Goal: Transaction & Acquisition: Purchase product/service

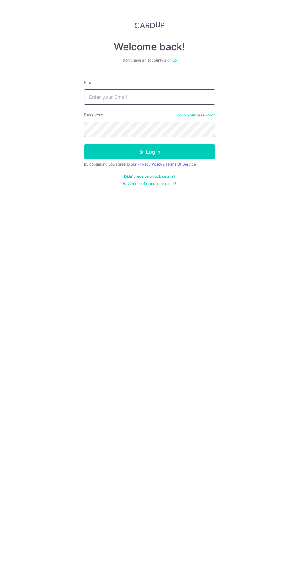
click at [168, 98] on input "Email" at bounding box center [149, 96] width 131 height 15
type input "leehcheun@gmail.com"
click at [191, 148] on button "Log in" at bounding box center [149, 151] width 131 height 15
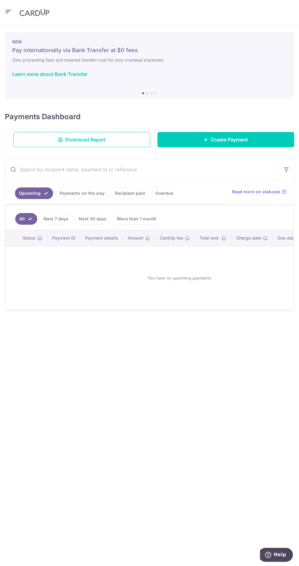
click at [8, 11] on icon "button" at bounding box center [8, 12] width 7 height 8
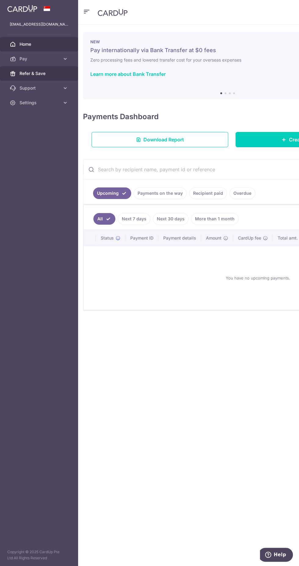
click at [52, 76] on span "Refer & Save" at bounding box center [40, 73] width 40 height 6
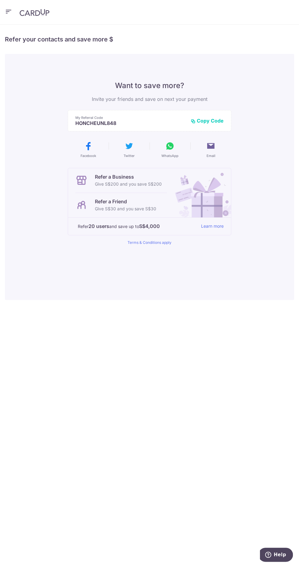
click at [9, 11] on icon "button" at bounding box center [8, 12] width 7 height 8
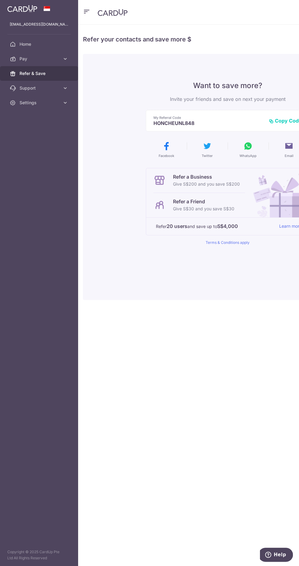
click at [56, 60] on span "Pay" at bounding box center [40, 59] width 40 height 6
click at [49, 75] on span "Payments" at bounding box center [40, 73] width 40 height 6
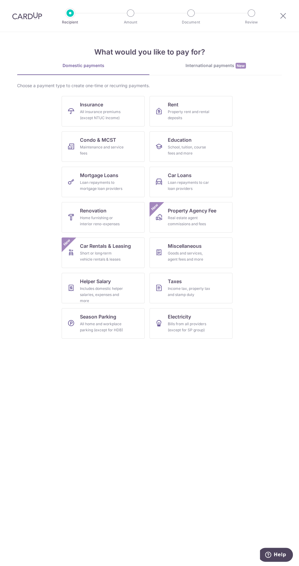
click at [229, 65] on div "International payments New" at bounding box center [215, 66] width 132 height 6
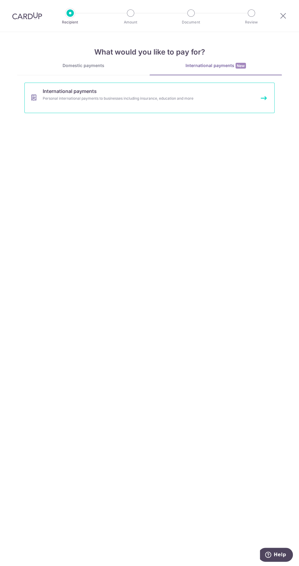
click at [193, 89] on link "International payments Personal international payments to businesses including …" at bounding box center [149, 98] width 250 height 31
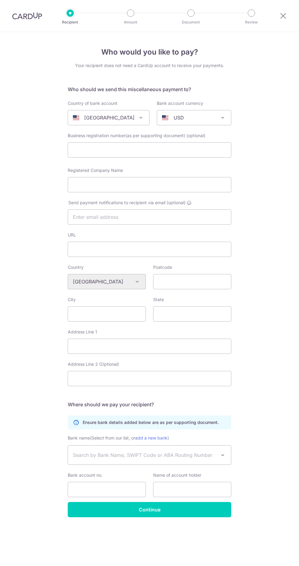
select select
click at [119, 117] on div "[GEOGRAPHIC_DATA]" at bounding box center [104, 117] width 62 height 7
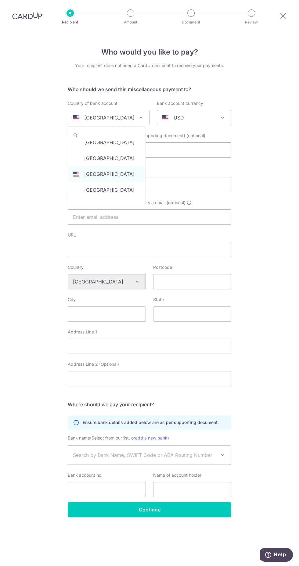
type input "s"
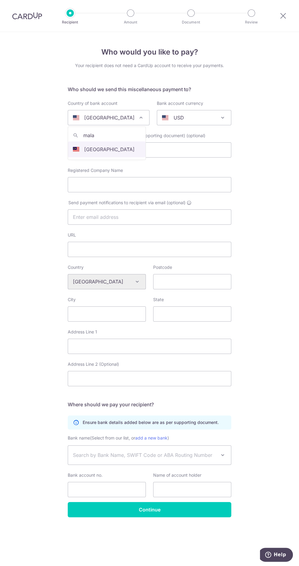
type input "malay"
select select "159"
select select "Malaysia"
select select
click at [222, 117] on span at bounding box center [222, 117] width 7 height 7
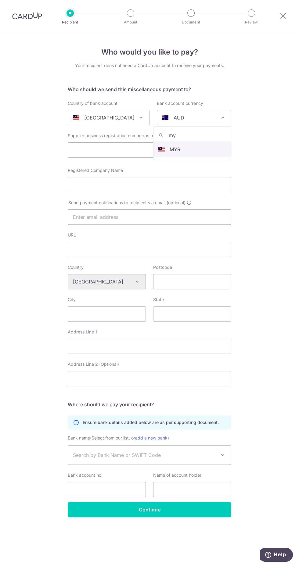
type input "myr"
select select "4"
click at [282, 15] on icon at bounding box center [282, 16] width 7 height 8
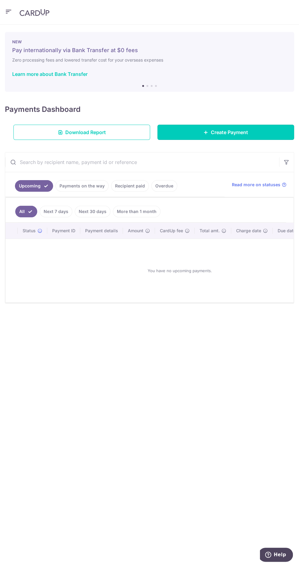
click at [264, 132] on link "Create Payment" at bounding box center [225, 132] width 137 height 15
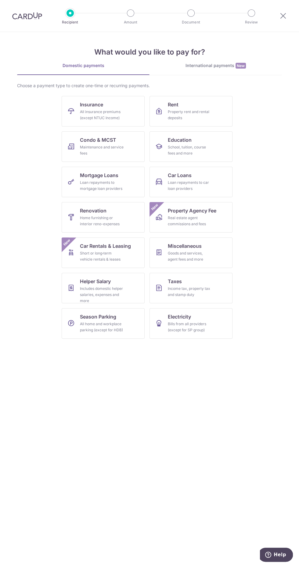
click at [240, 64] on span "New" at bounding box center [240, 66] width 10 height 6
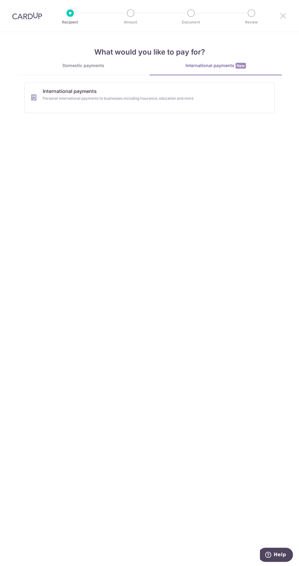
click at [282, 14] on icon at bounding box center [282, 16] width 7 height 8
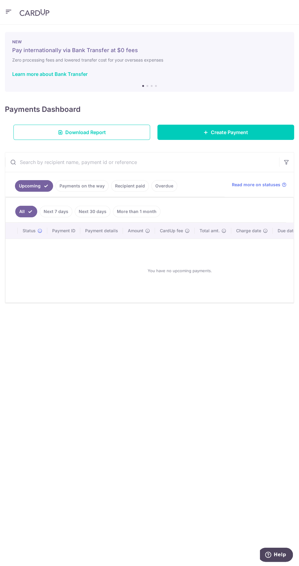
click at [9, 11] on icon "button" at bounding box center [8, 12] width 7 height 8
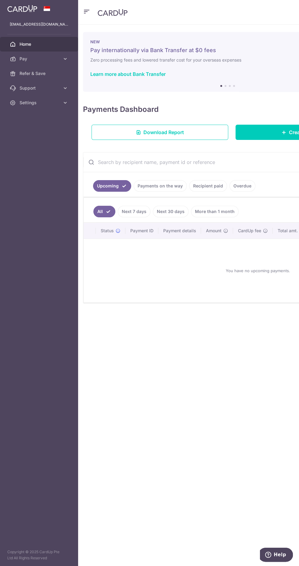
click at [54, 104] on span "Settings" at bounding box center [40, 103] width 40 height 6
click at [44, 129] on span "Logout" at bounding box center [40, 132] width 40 height 6
